Goal: Information Seeking & Learning: Get advice/opinions

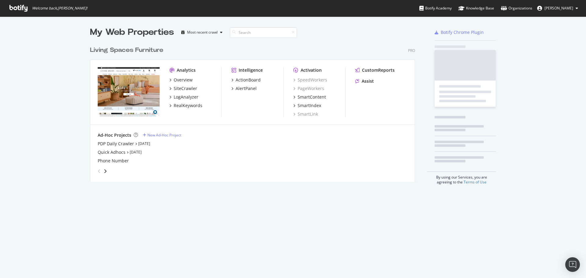
scroll to position [139, 325]
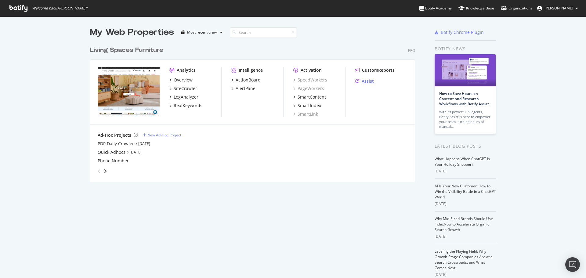
click at [369, 82] on div "Assist" at bounding box center [367, 81] width 12 height 6
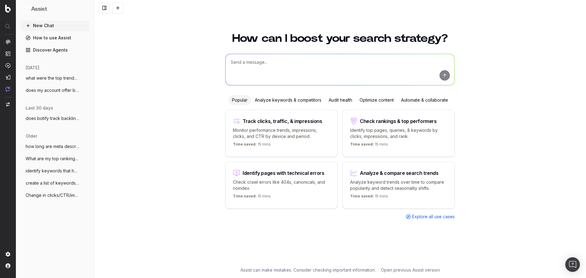
click at [250, 71] on textarea at bounding box center [339, 69] width 229 height 31
type textarea "can you give me trend forecasts?"
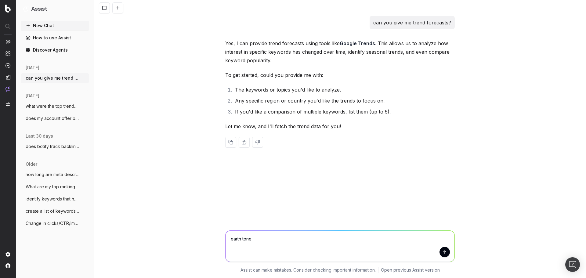
type textarea "earth tones"
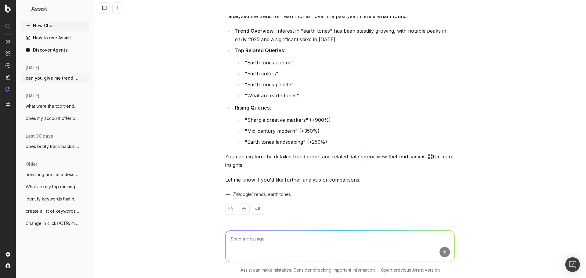
scroll to position [170, 0]
click at [363, 154] on link "here" at bounding box center [364, 155] width 11 height 6
click at [278, 247] on textarea at bounding box center [339, 246] width 229 height 31
type textarea "what's the forecast?"
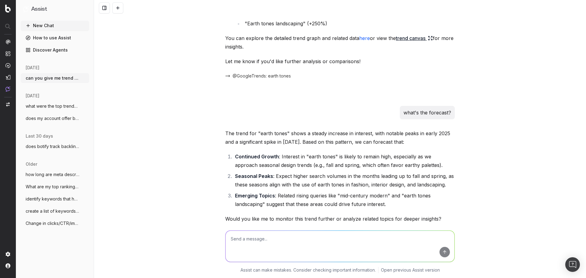
scroll to position [314, 0]
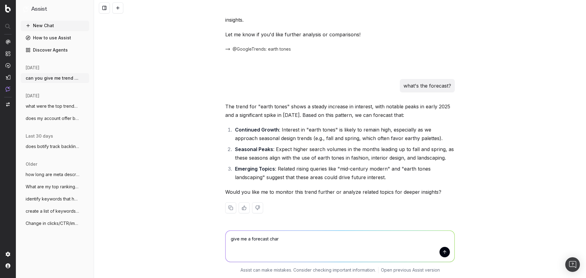
type textarea "give me a forecast chart"
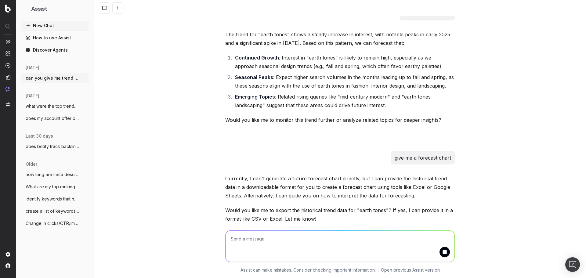
scroll to position [413, 0]
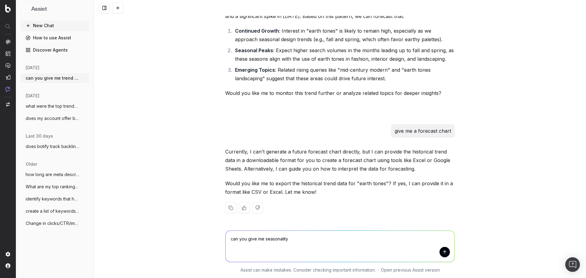
type textarea "can you give me seasonality"
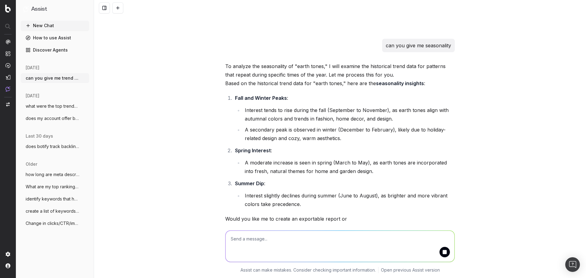
scroll to position [632, 0]
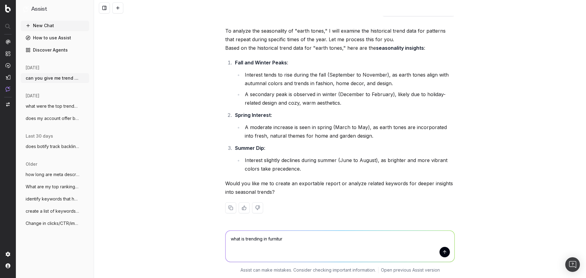
type textarea "what is trending in furniture"
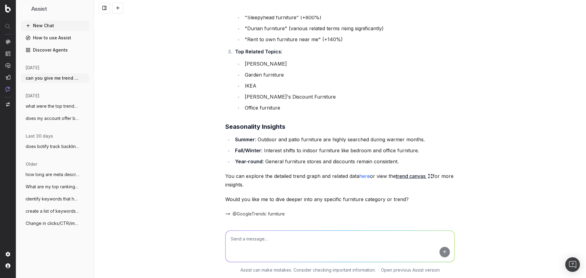
scroll to position [1031, 0]
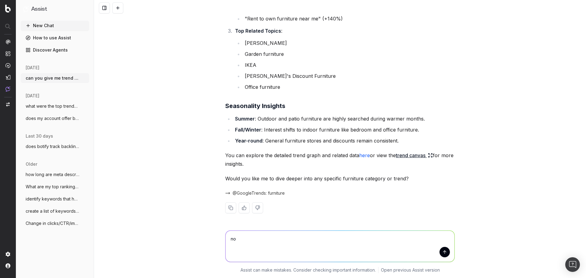
type textarea "n"
type textarea "what furniture pieces are trending in [DATE]"
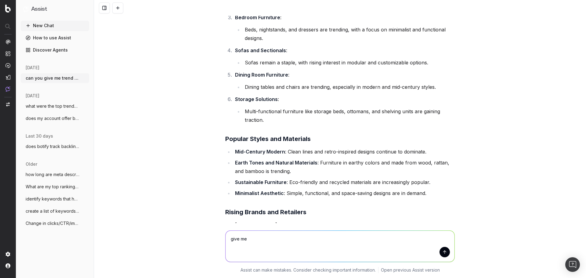
scroll to position [1467, 0]
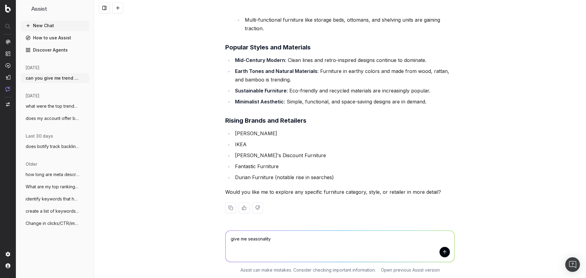
type textarea "give me seasonality"
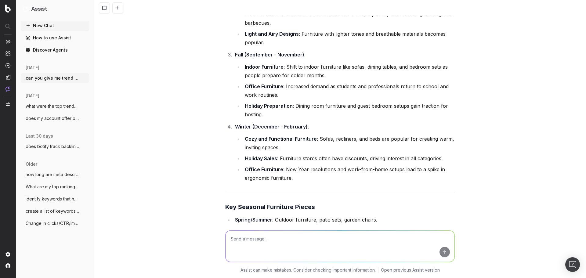
scroll to position [1810, 0]
